Goal: Information Seeking & Learning: Check status

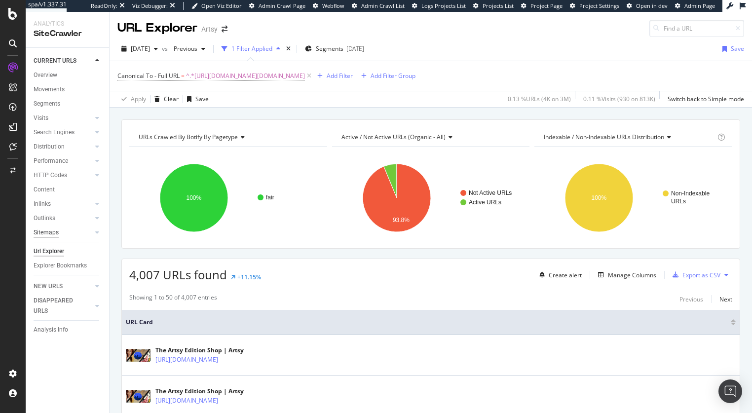
click at [55, 232] on div "Sitemaps" at bounding box center [46, 232] width 25 height 10
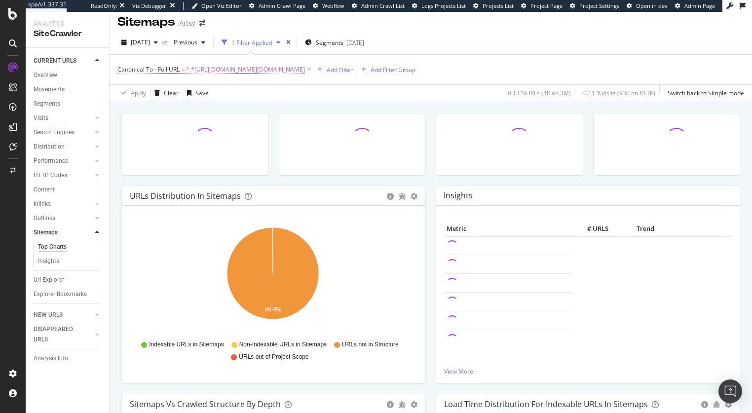
scroll to position [6, 0]
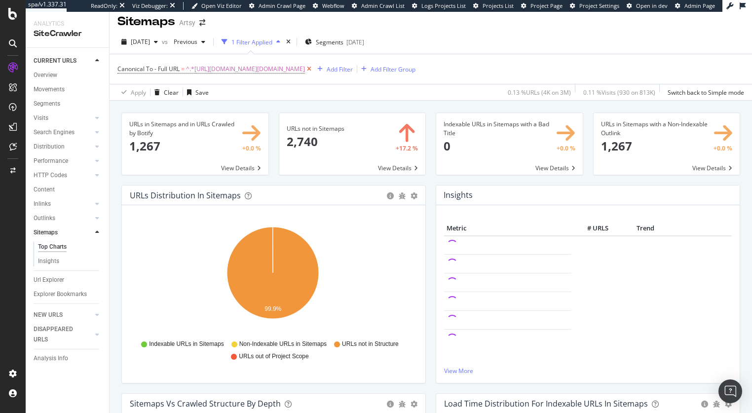
click at [313, 70] on icon at bounding box center [309, 69] width 8 height 10
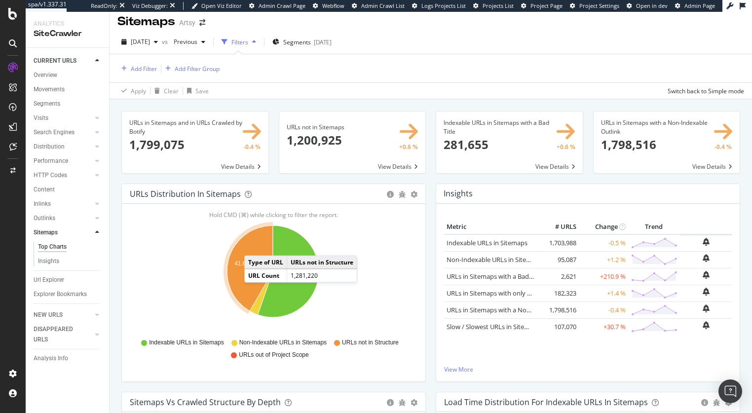
click at [254, 245] on icon "A chart." at bounding box center [250, 267] width 46 height 85
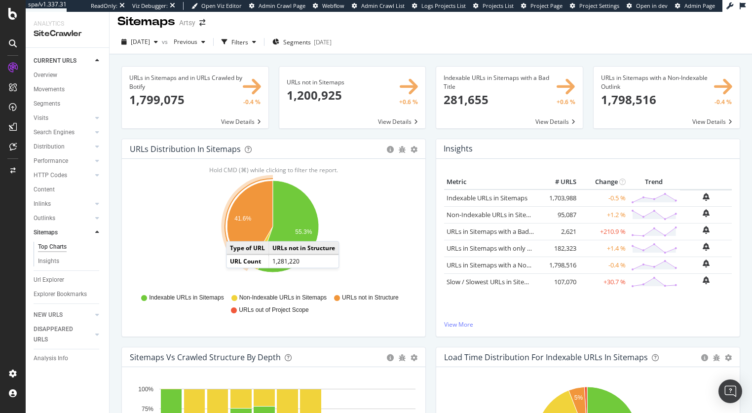
click at [236, 231] on icon "A chart." at bounding box center [250, 223] width 46 height 85
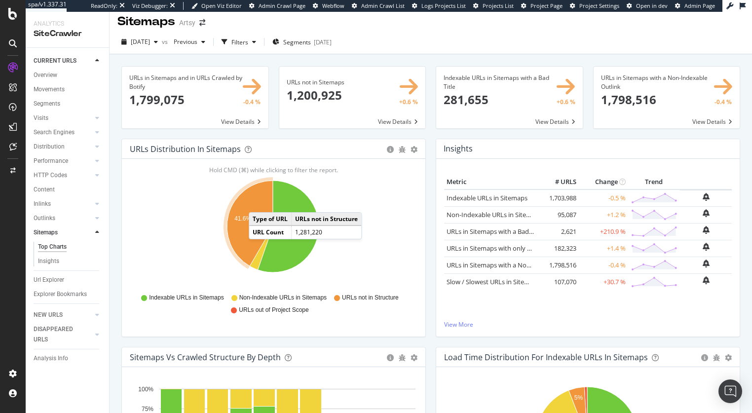
click at [258, 202] on icon "A chart." at bounding box center [250, 223] width 46 height 85
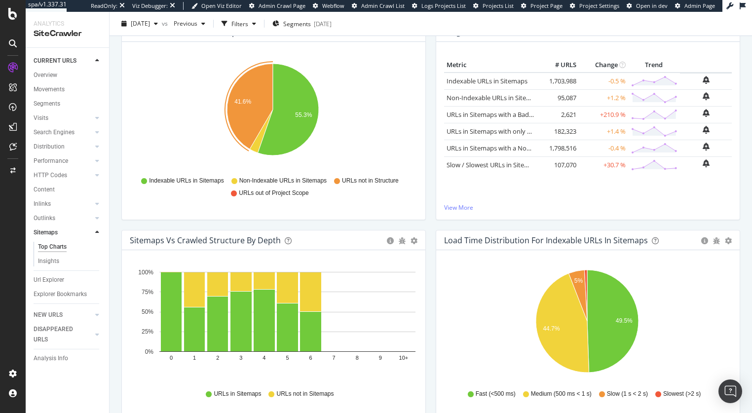
scroll to position [39, 0]
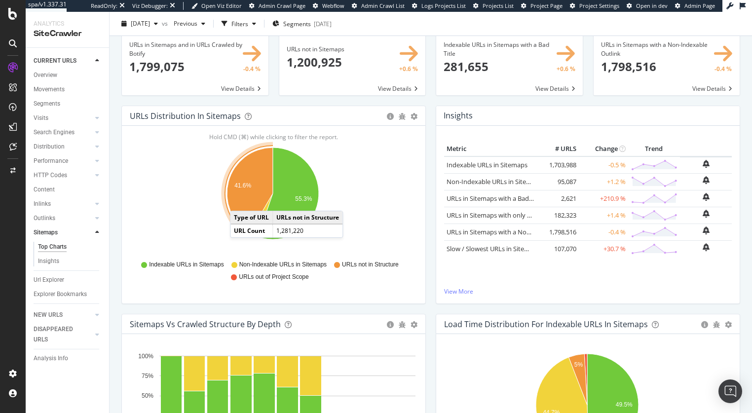
click at [240, 200] on icon "A chart." at bounding box center [250, 189] width 46 height 85
click at [240, 206] on icon "A chart." at bounding box center [250, 189] width 46 height 85
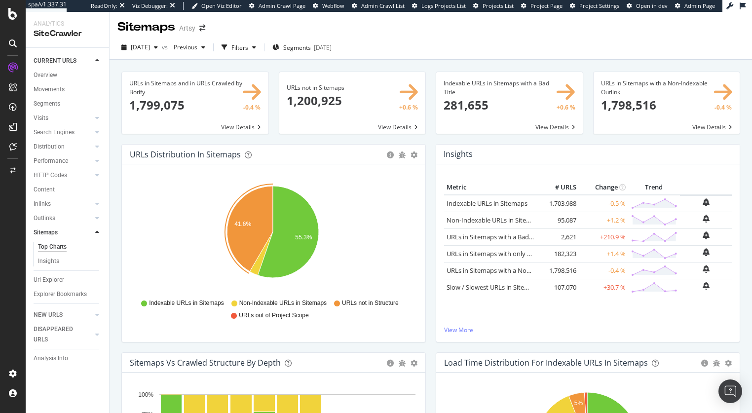
scroll to position [0, 0]
click at [400, 128] on span at bounding box center [352, 104] width 146 height 62
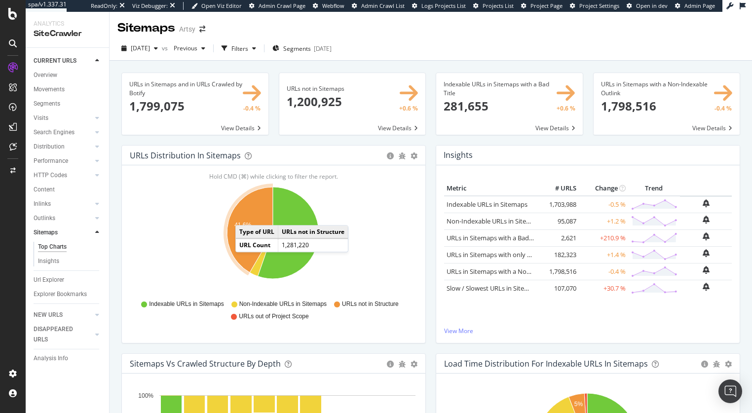
click at [245, 215] on icon "A chart." at bounding box center [250, 229] width 46 height 85
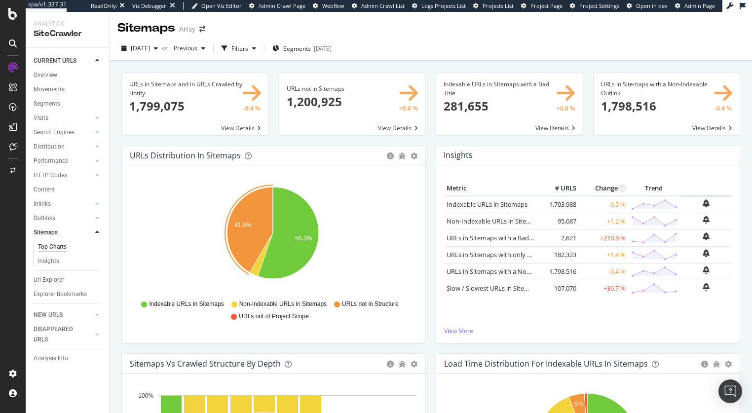
click at [383, 226] on icon "41.6% 55.3%" at bounding box center [273, 238] width 286 height 114
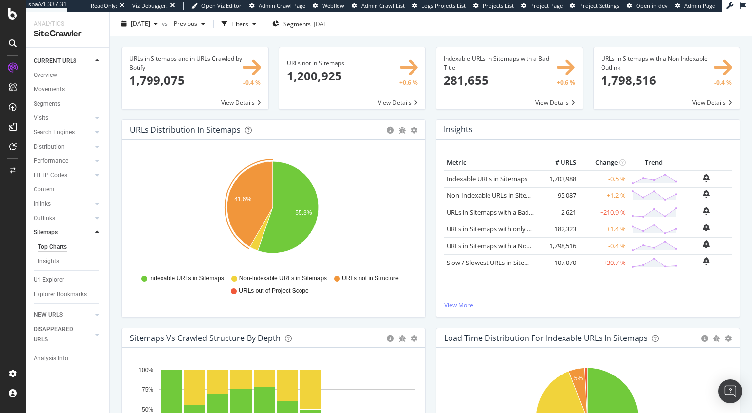
scroll to position [31, 0]
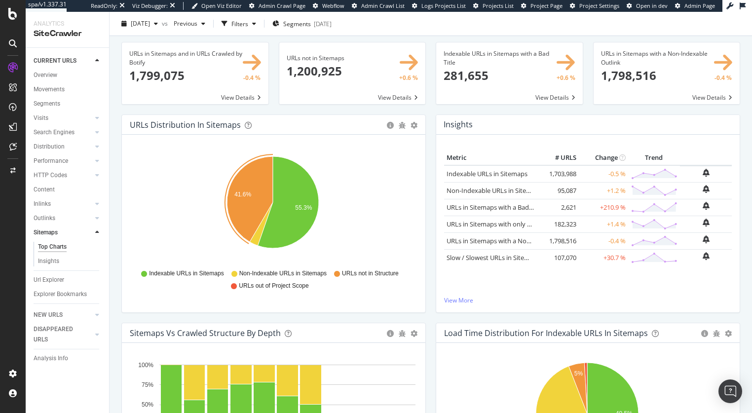
click at [381, 227] on icon "41.6% 55.3%" at bounding box center [273, 207] width 286 height 114
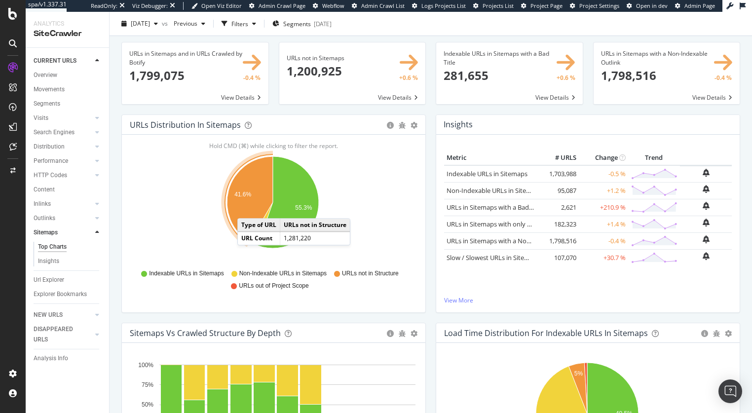
click at [247, 208] on icon "A chart." at bounding box center [250, 198] width 46 height 85
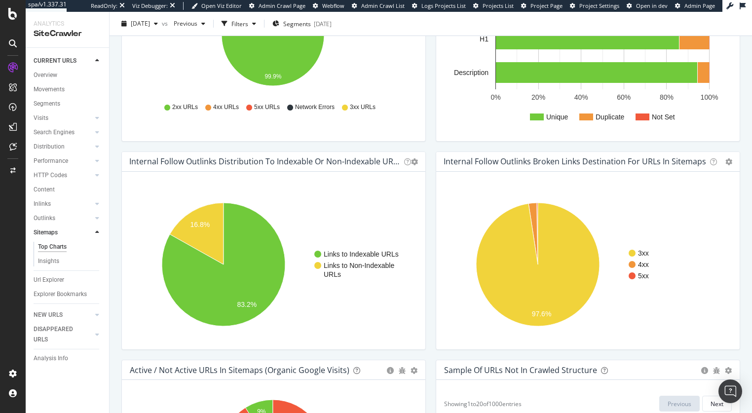
scroll to position [0, 0]
